Goal: Task Accomplishment & Management: Manage account settings

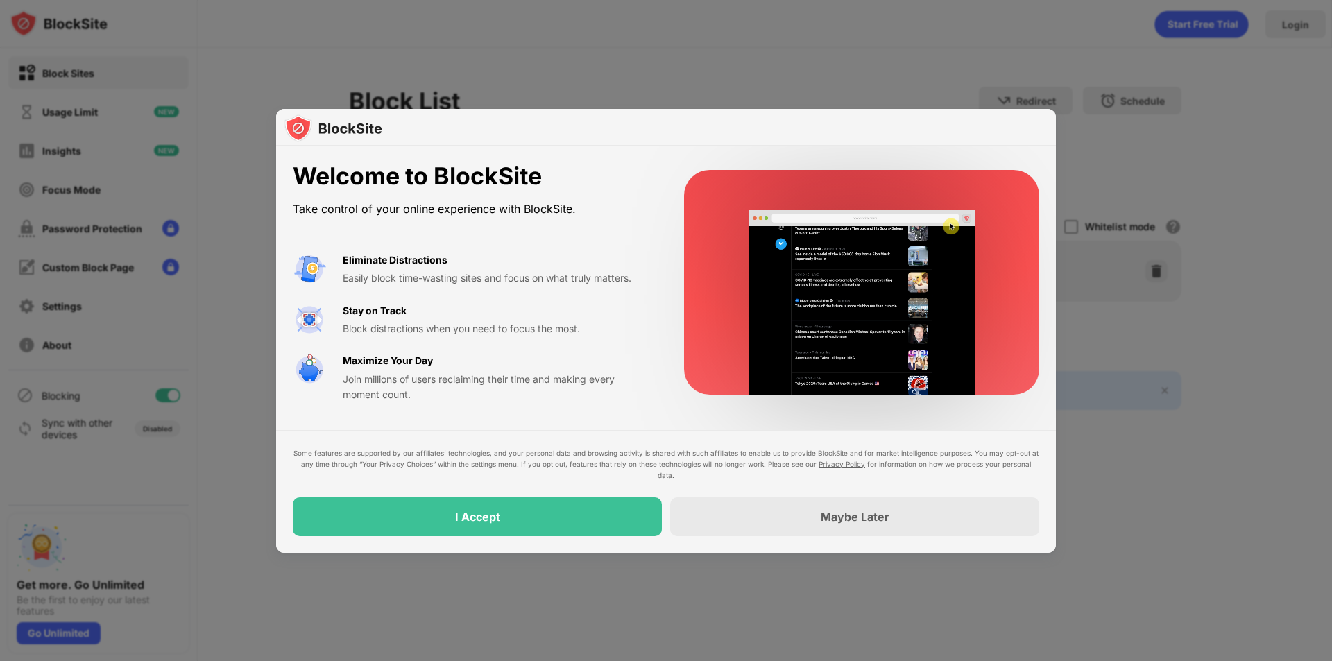
click at [594, 495] on div "Some features are supported by our affiliates’ technologies, and your personal …" at bounding box center [666, 492] width 747 height 89
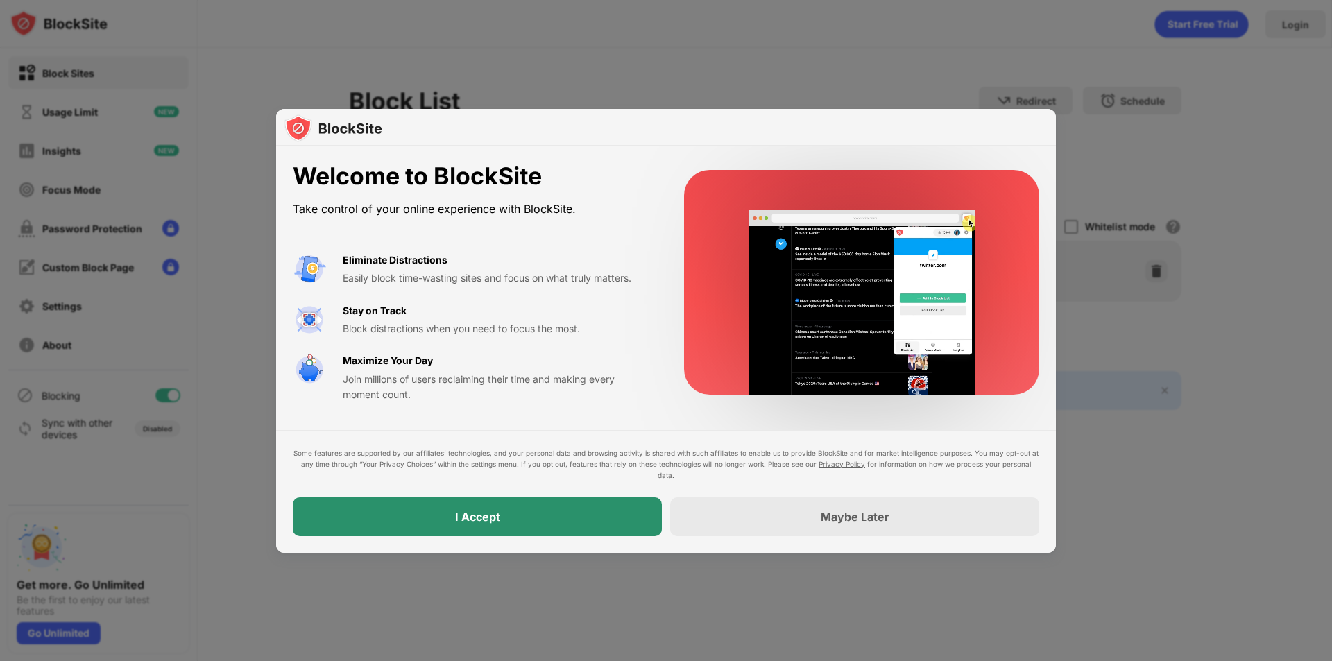
click at [732, 516] on div "Maybe Later" at bounding box center [854, 516] width 369 height 39
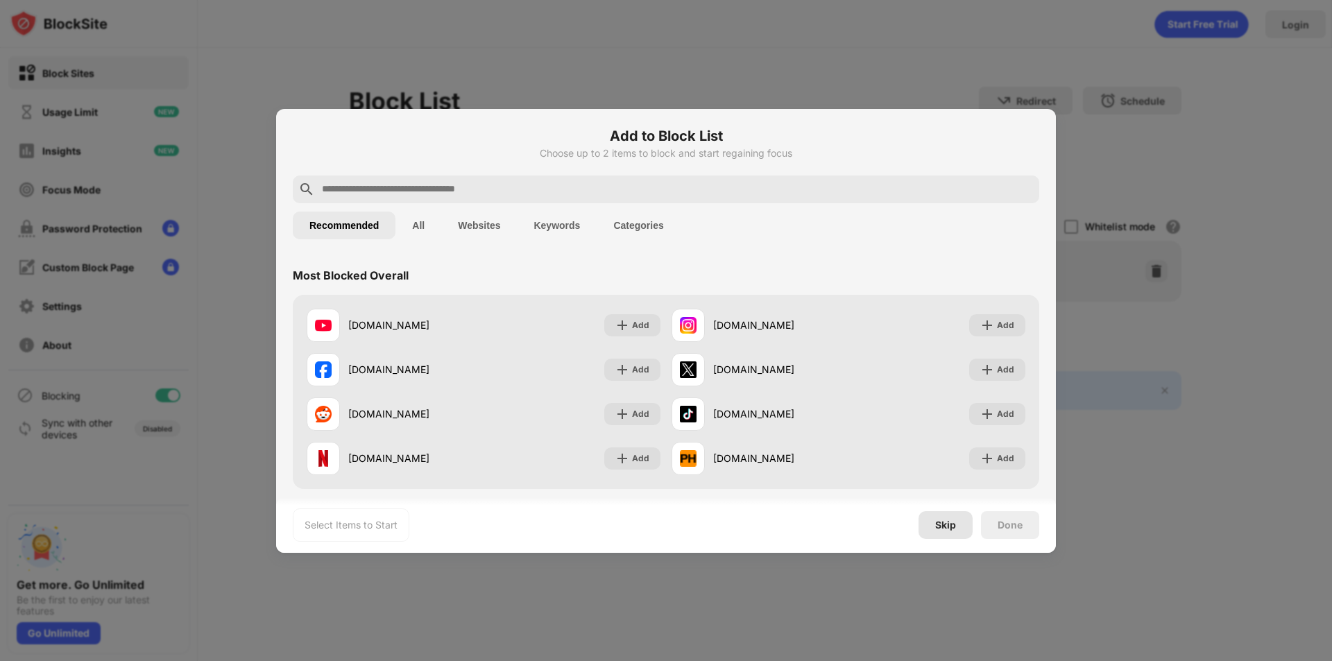
click at [944, 525] on div "Skip" at bounding box center [945, 525] width 21 height 11
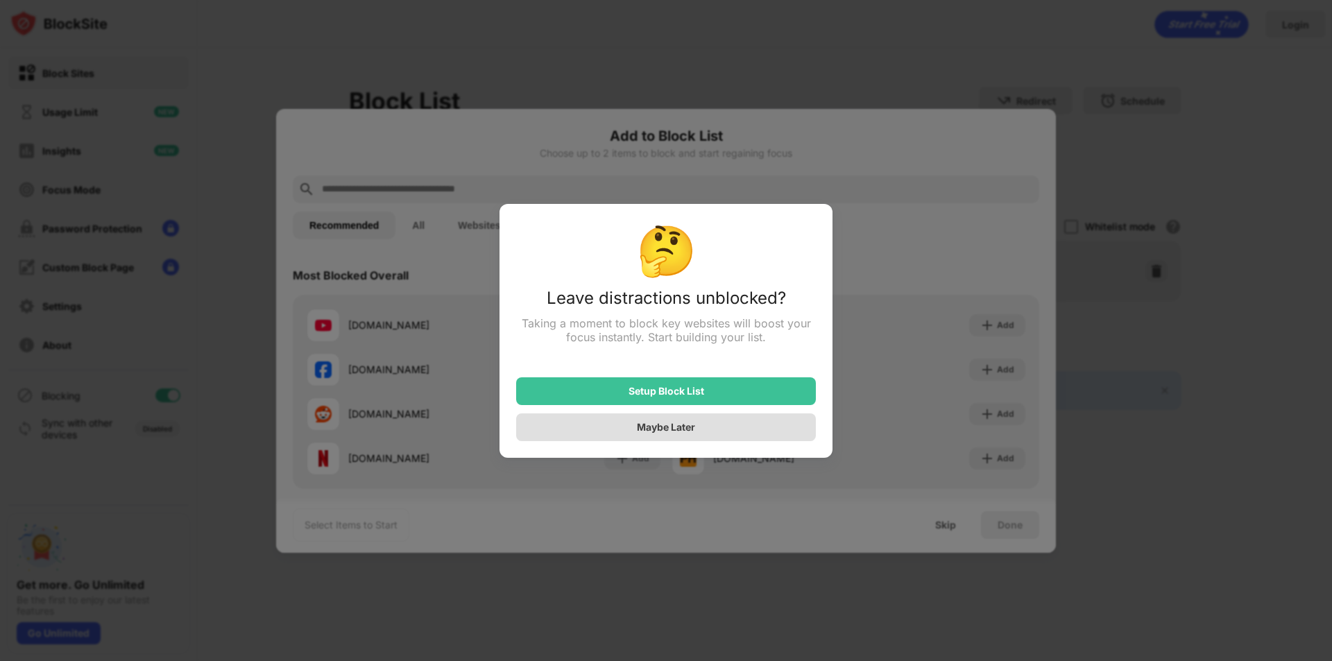
drag, startPoint x: 740, startPoint y: 389, endPoint x: 744, endPoint y: 416, distance: 27.4
click at [744, 416] on div "Setup Block List Maybe Later" at bounding box center [666, 401] width 300 height 80
click at [741, 425] on div "Maybe Later" at bounding box center [666, 428] width 300 height 28
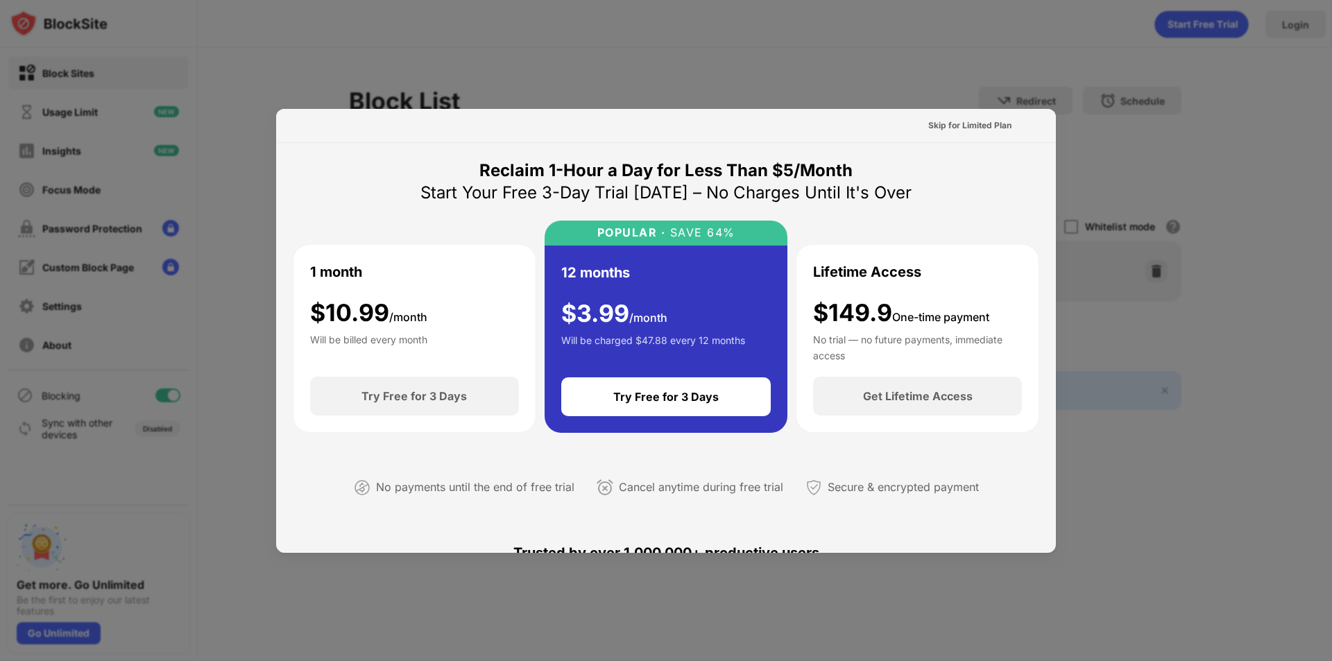
click at [1262, 142] on div at bounding box center [666, 330] width 1332 height 661
drag, startPoint x: 1210, startPoint y: 22, endPoint x: 1184, endPoint y: 26, distance: 25.9
click at [1197, 24] on div at bounding box center [666, 330] width 1332 height 661
